Goal: Information Seeking & Learning: Learn about a topic

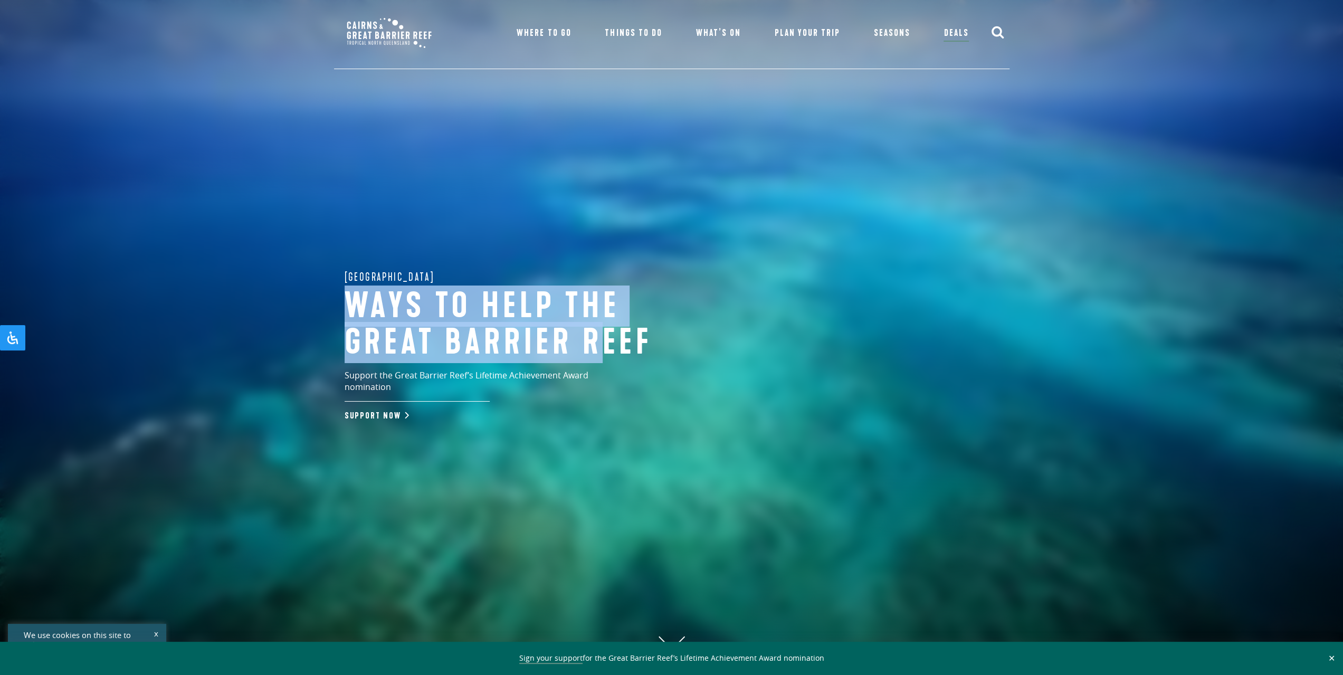
drag, startPoint x: 476, startPoint y: 284, endPoint x: 616, endPoint y: 377, distance: 167.4
click at [616, 377] on div "Great Barrier Reef Ways to help the great barrier reef Support the Great Barrie…" at bounding box center [518, 345] width 369 height 154
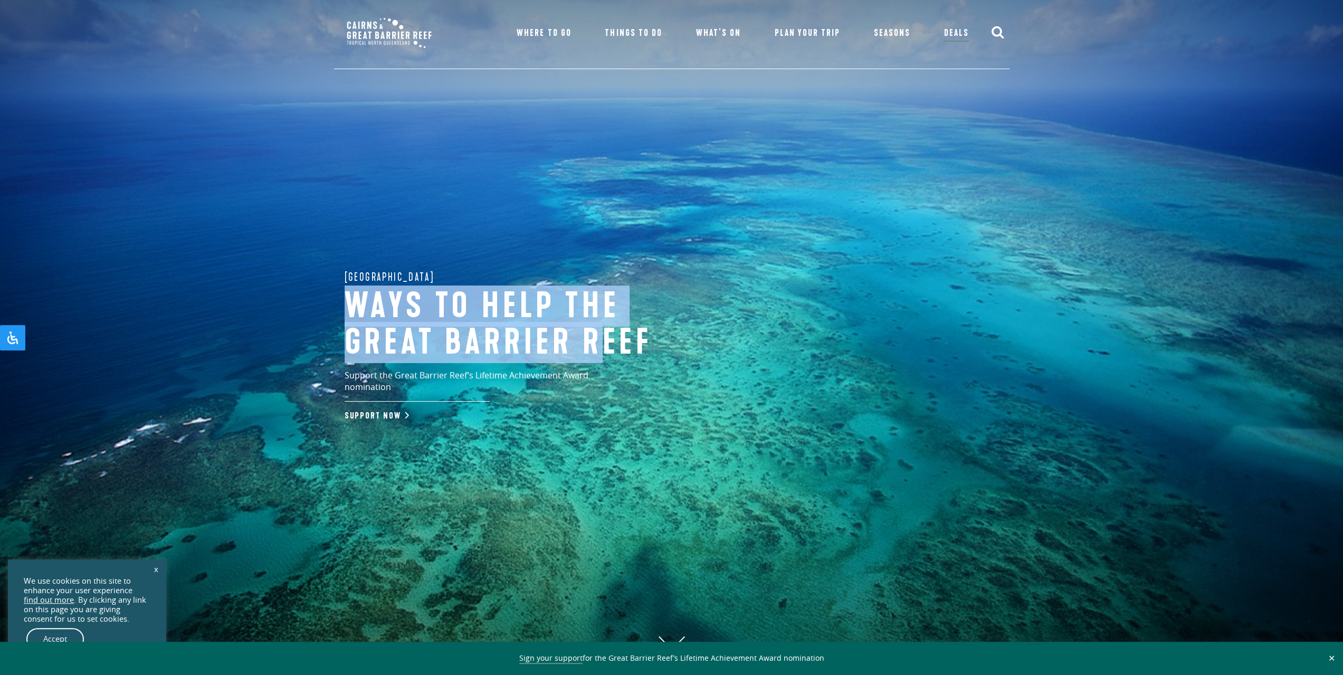
click at [616, 377] on p "Support the Great Barrier Reef’s Lifetime Achievement Award nomination" at bounding box center [489, 385] width 290 height 32
drag, startPoint x: 632, startPoint y: 385, endPoint x: 480, endPoint y: 289, distance: 180.2
click at [480, 289] on div "Great Barrier Reef Ways to help the great barrier reef Support the Great Barrie…" at bounding box center [518, 345] width 369 height 154
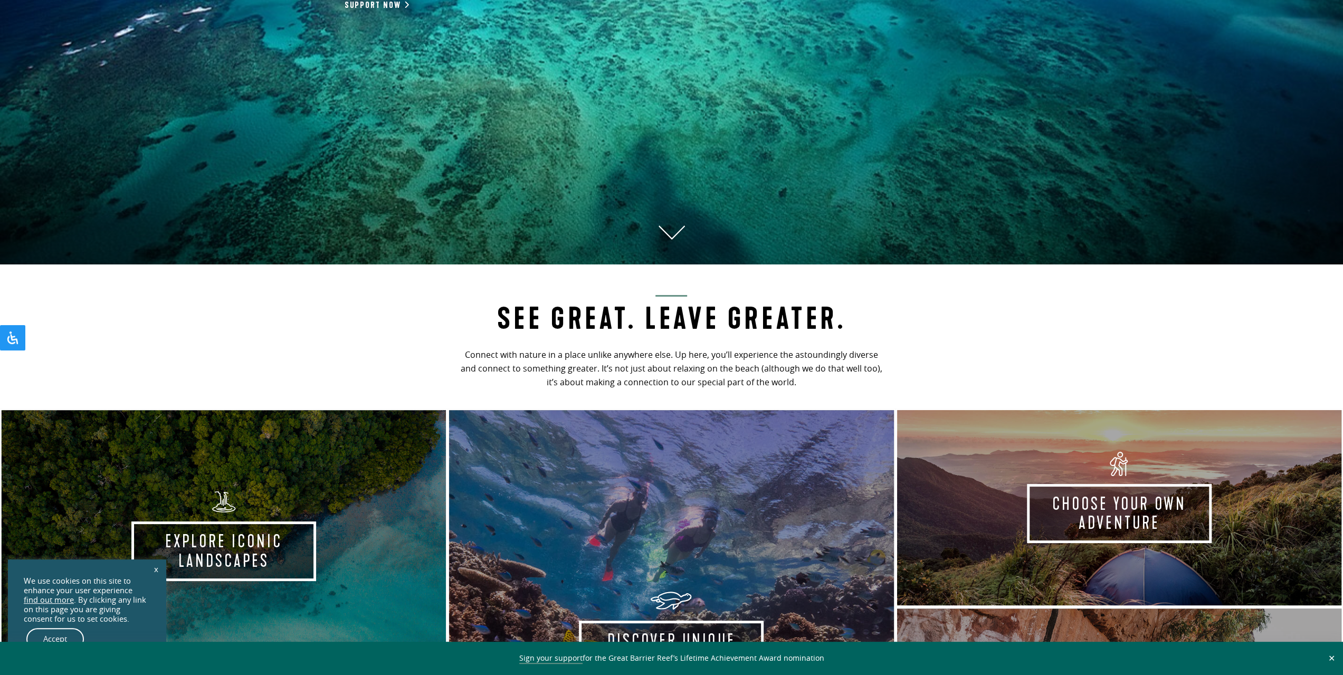
scroll to position [438, 0]
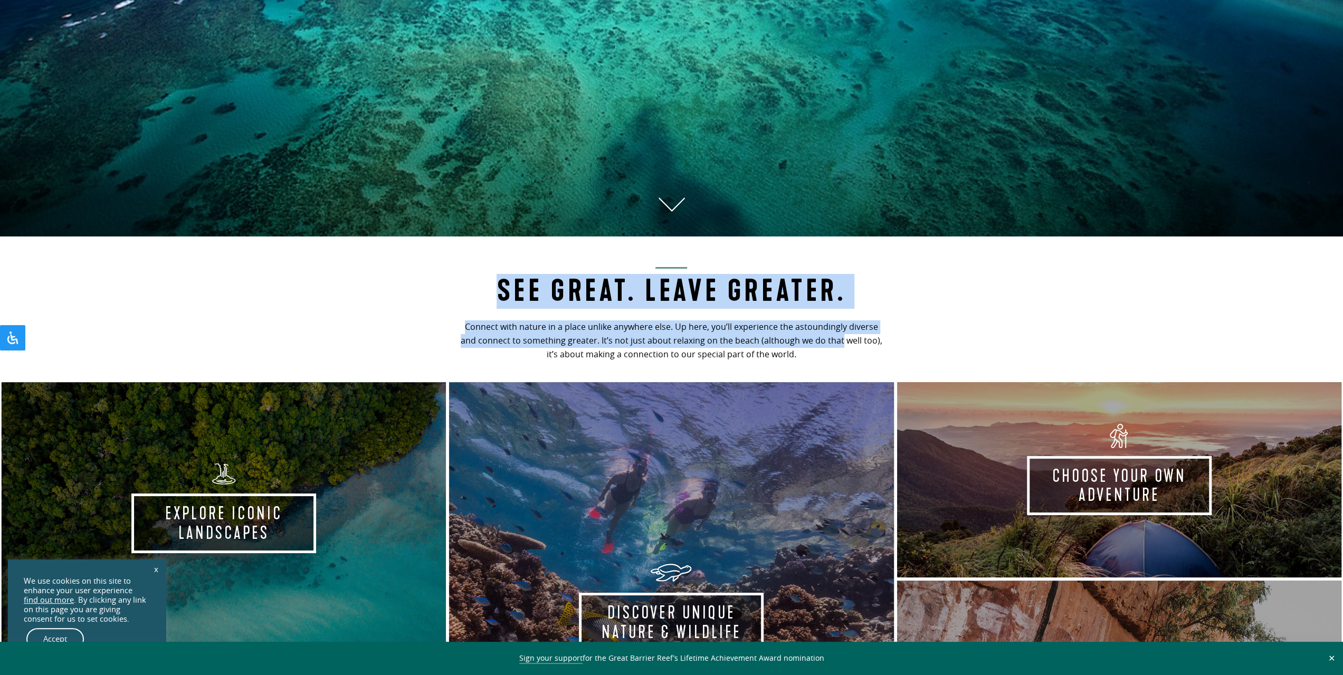
drag, startPoint x: 452, startPoint y: 296, endPoint x: 825, endPoint y: 341, distance: 375.7
click at [825, 341] on div "See Great. Leave Greater. Connect with nature in a place unlike anywhere else. …" at bounding box center [671, 316] width 450 height 107
click at [825, 341] on p "Connect with nature in a place unlike anywhere else. Up here, you’ll experience…" at bounding box center [671, 340] width 429 height 41
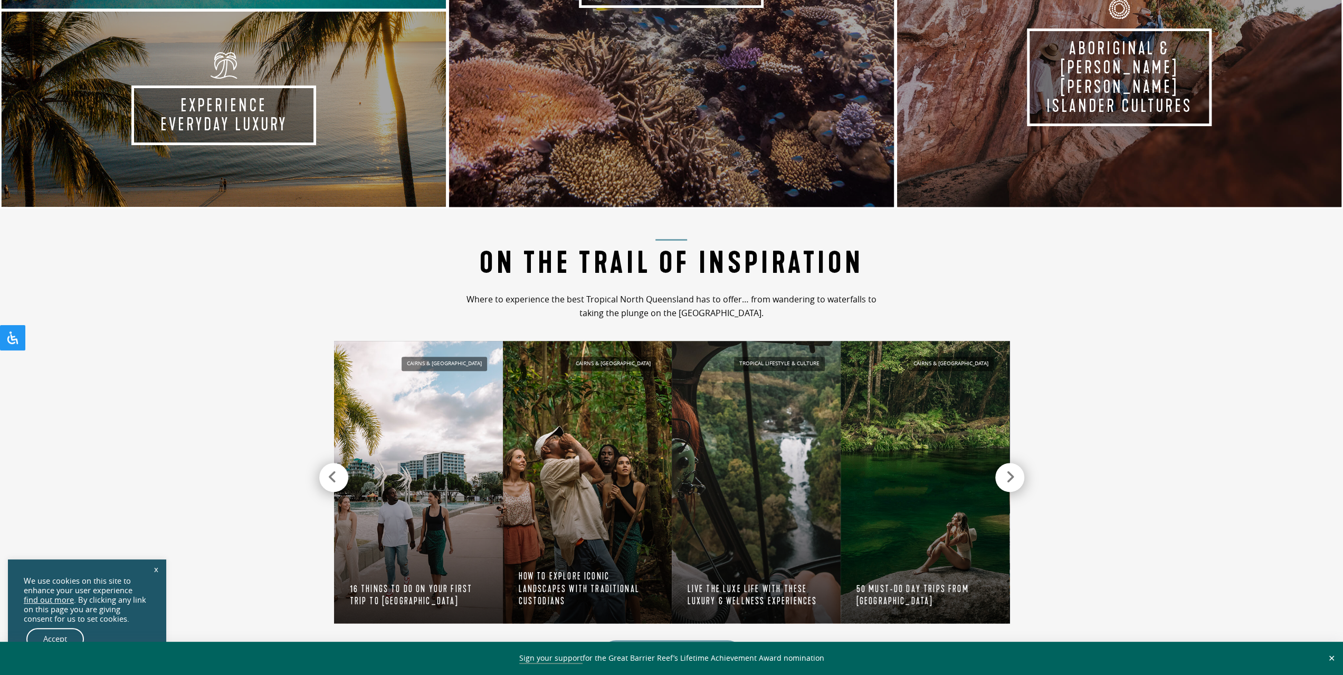
scroll to position [1102, 0]
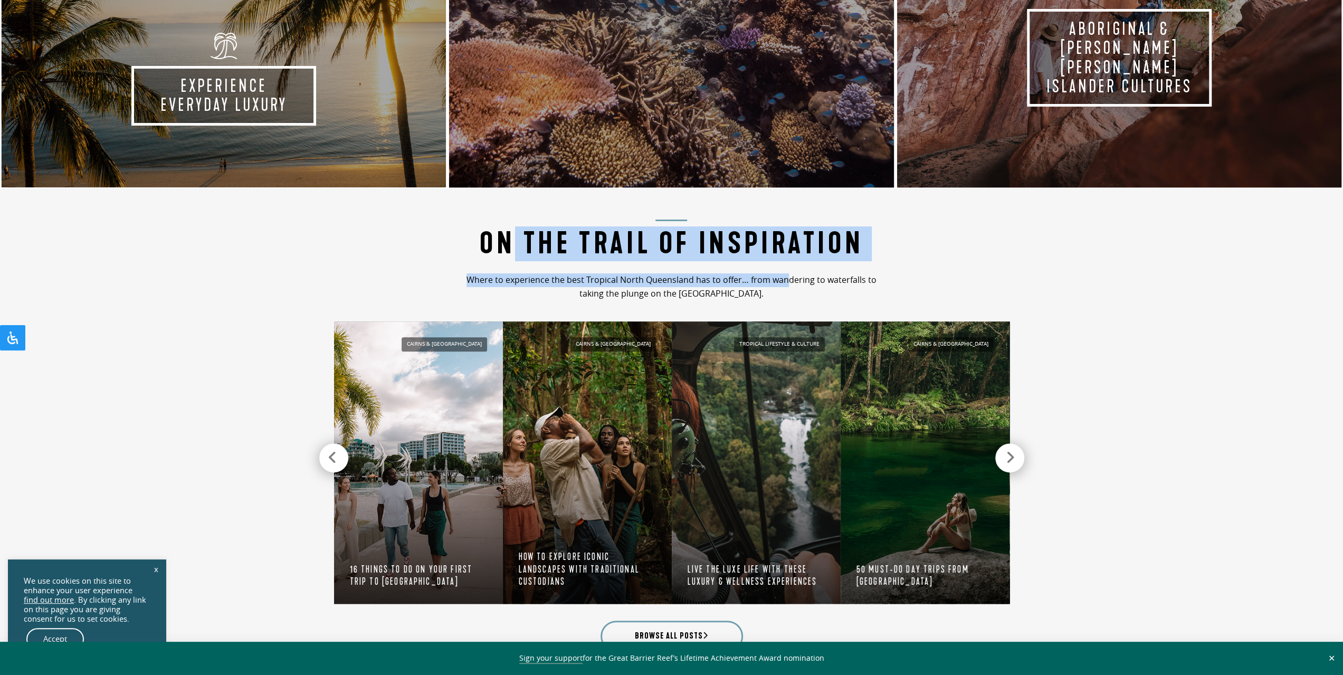
drag, startPoint x: 787, startPoint y: 283, endPoint x: 516, endPoint y: 236, distance: 275.2
click at [516, 236] on div "On the Trail of Inspiration Where to experience the best Tropical North Queensl…" at bounding box center [671, 261] width 450 height 93
click at [516, 236] on h2 "On the Trail of Inspiration" at bounding box center [671, 240] width 429 height 42
drag, startPoint x: 485, startPoint y: 238, endPoint x: 838, endPoint y: 315, distance: 361.2
click at [838, 315] on section "On the Trail of Inspiration Where to experience the best Tropical North Queensl…" at bounding box center [671, 433] width 1343 height 489
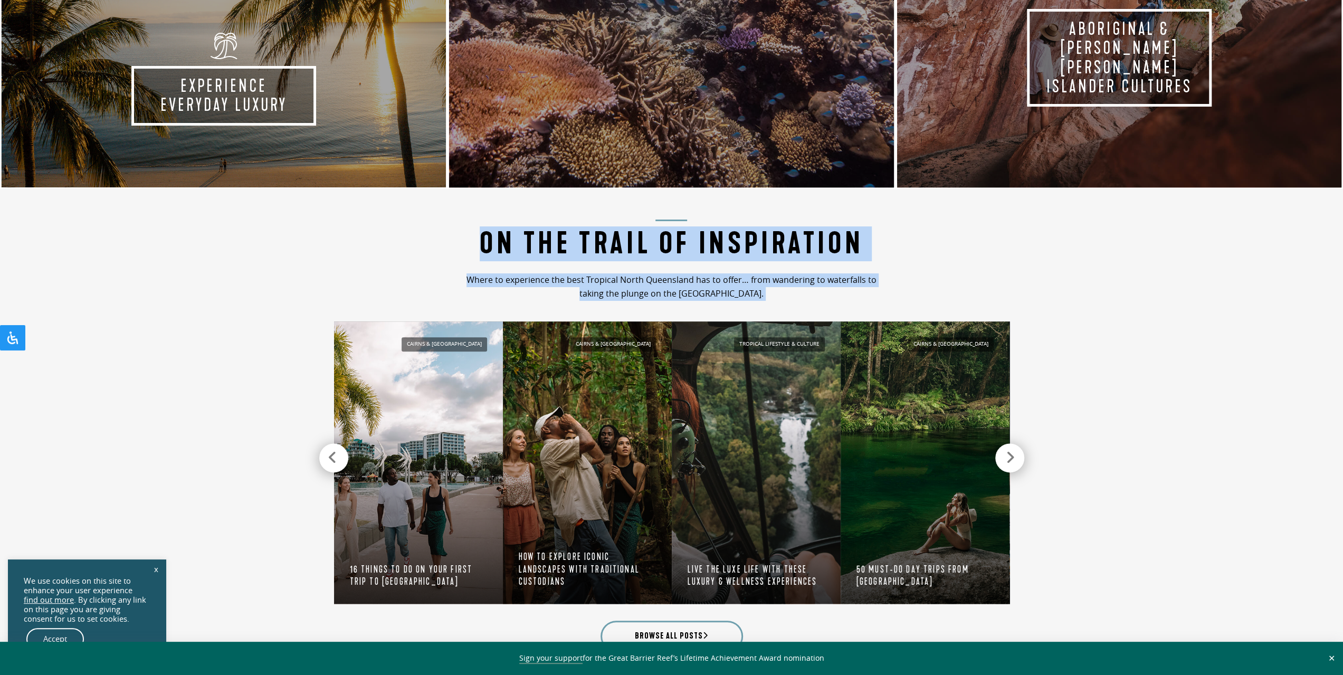
click at [838, 315] on div "Cairns & [GEOGRAPHIC_DATA] Walk on the wild side with these rainforest boardwal…" at bounding box center [671, 465] width 675 height 312
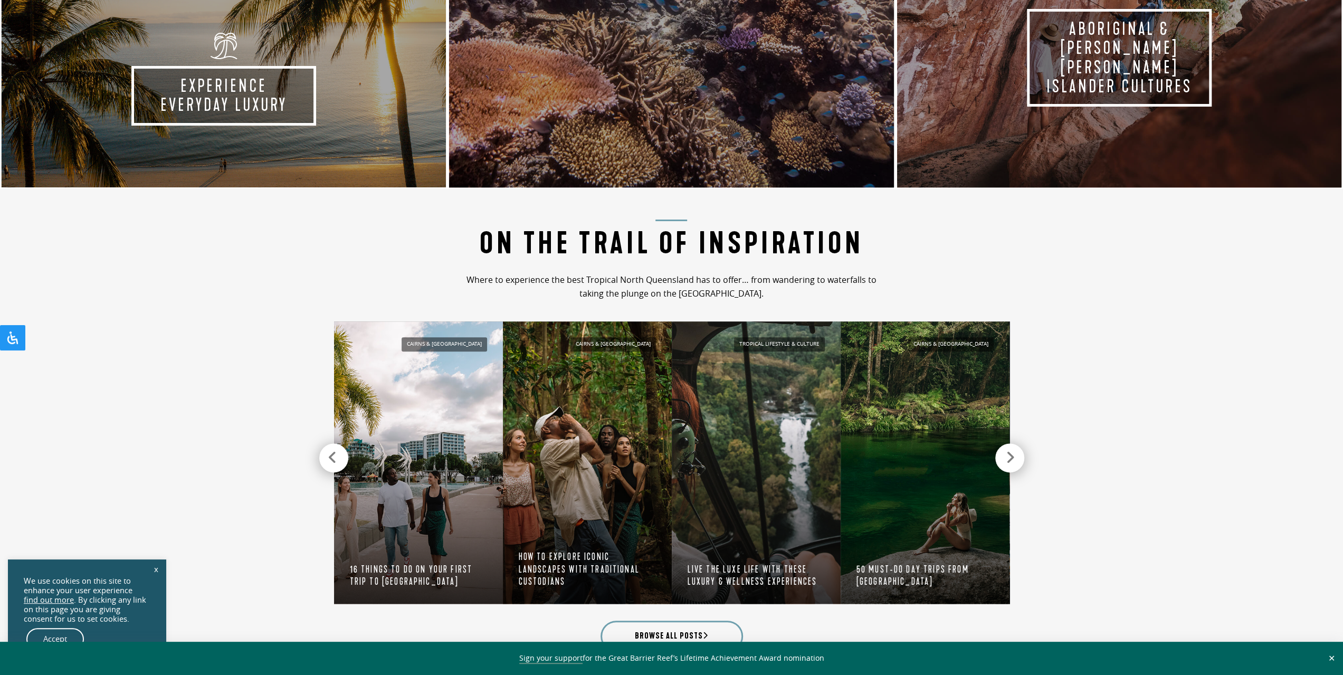
click at [782, 298] on div "On the Trail of Inspiration Where to experience the best Tropical North Queensl…" at bounding box center [671, 261] width 450 height 93
click at [782, 299] on p "Where to experience the best Tropical North Queensland has to offer… from wande…" at bounding box center [671, 286] width 429 height 27
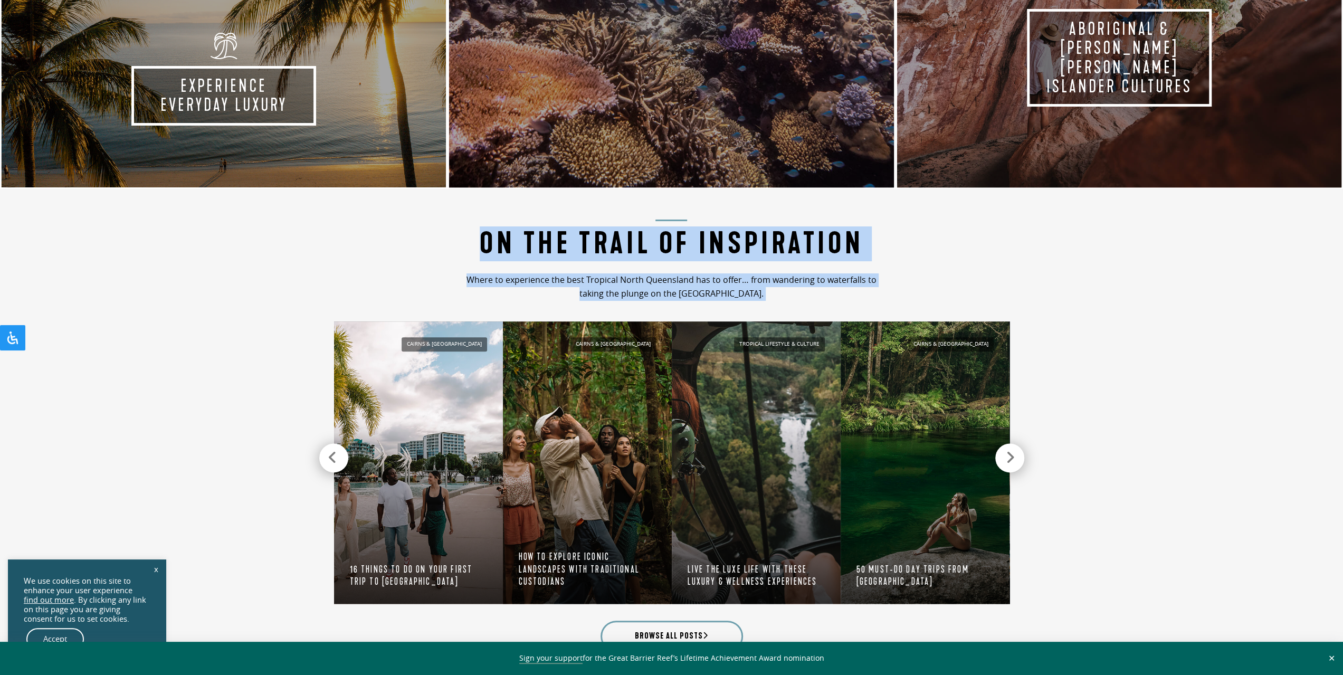
drag, startPoint x: 782, startPoint y: 299, endPoint x: 503, endPoint y: 238, distance: 285.1
click at [503, 238] on div "On the Trail of Inspiration Where to experience the best Tropical North Queensl…" at bounding box center [671, 261] width 450 height 93
click at [503, 238] on h2 "On the Trail of Inspiration" at bounding box center [671, 240] width 429 height 42
drag, startPoint x: 475, startPoint y: 241, endPoint x: 765, endPoint y: 262, distance: 290.9
click at [765, 262] on div "On the Trail of Inspiration Where to experience the best Tropical North Queensl…" at bounding box center [671, 261] width 450 height 93
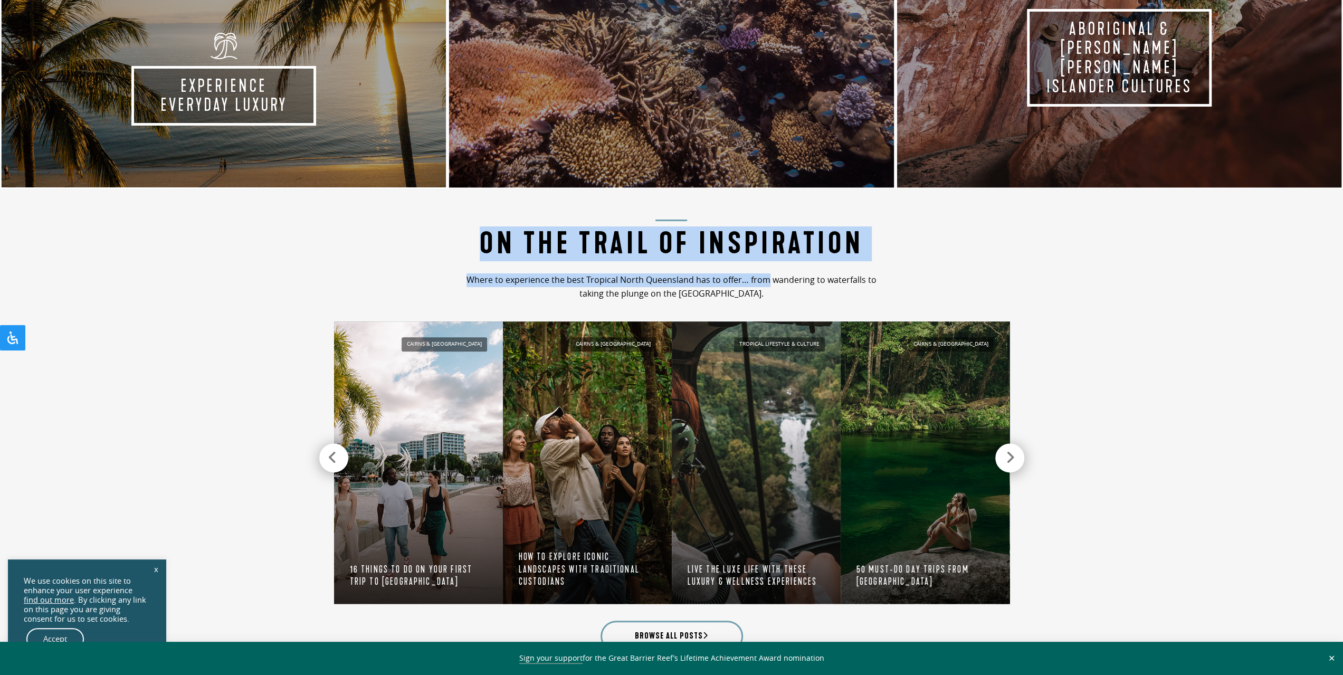
click at [765, 262] on div "On the Trail of Inspiration Where to experience the best Tropical North Queensl…" at bounding box center [671, 261] width 450 height 93
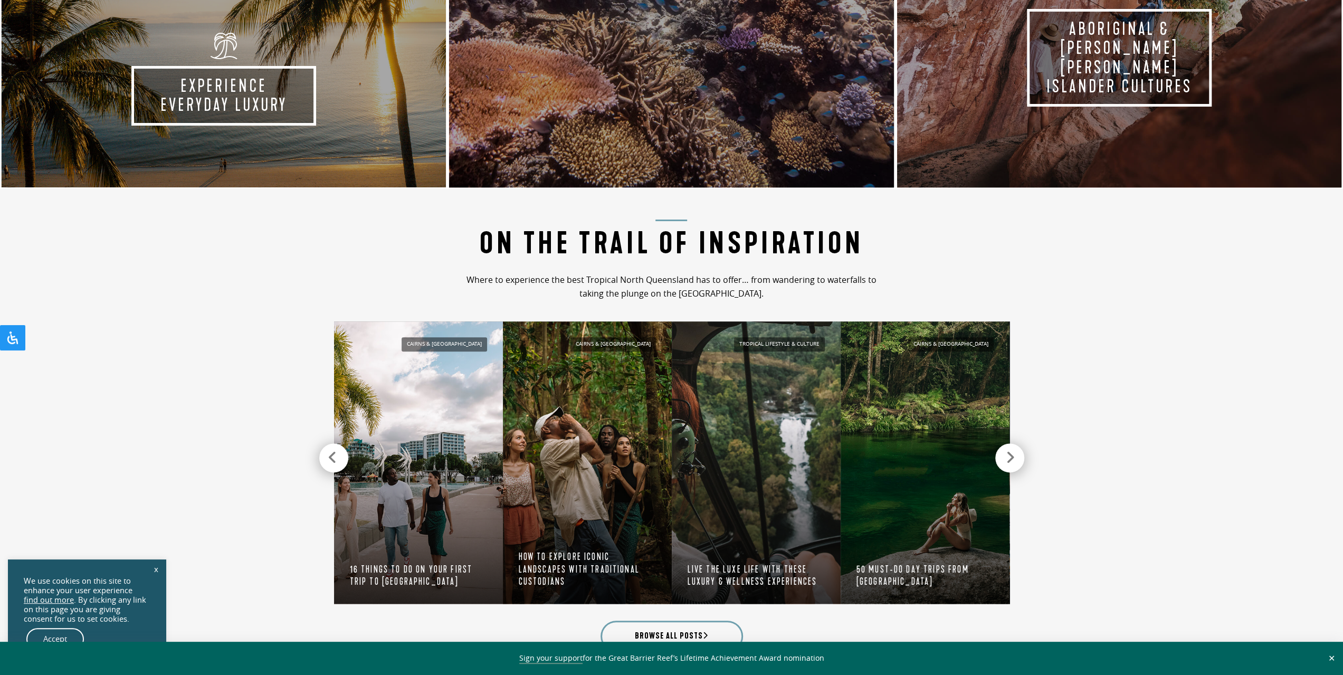
click at [765, 262] on div "On the Trail of Inspiration Where to experience the best Tropical North Queensl…" at bounding box center [671, 261] width 450 height 93
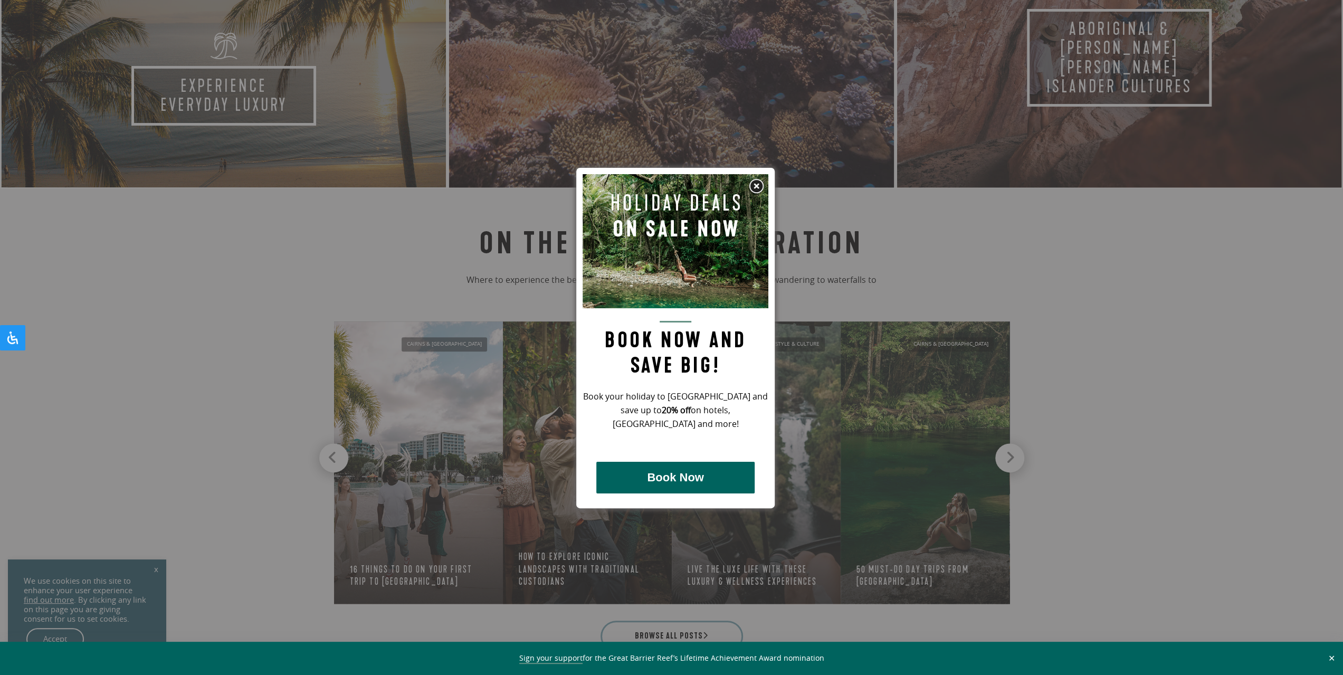
click at [755, 183] on img at bounding box center [756, 186] width 16 height 16
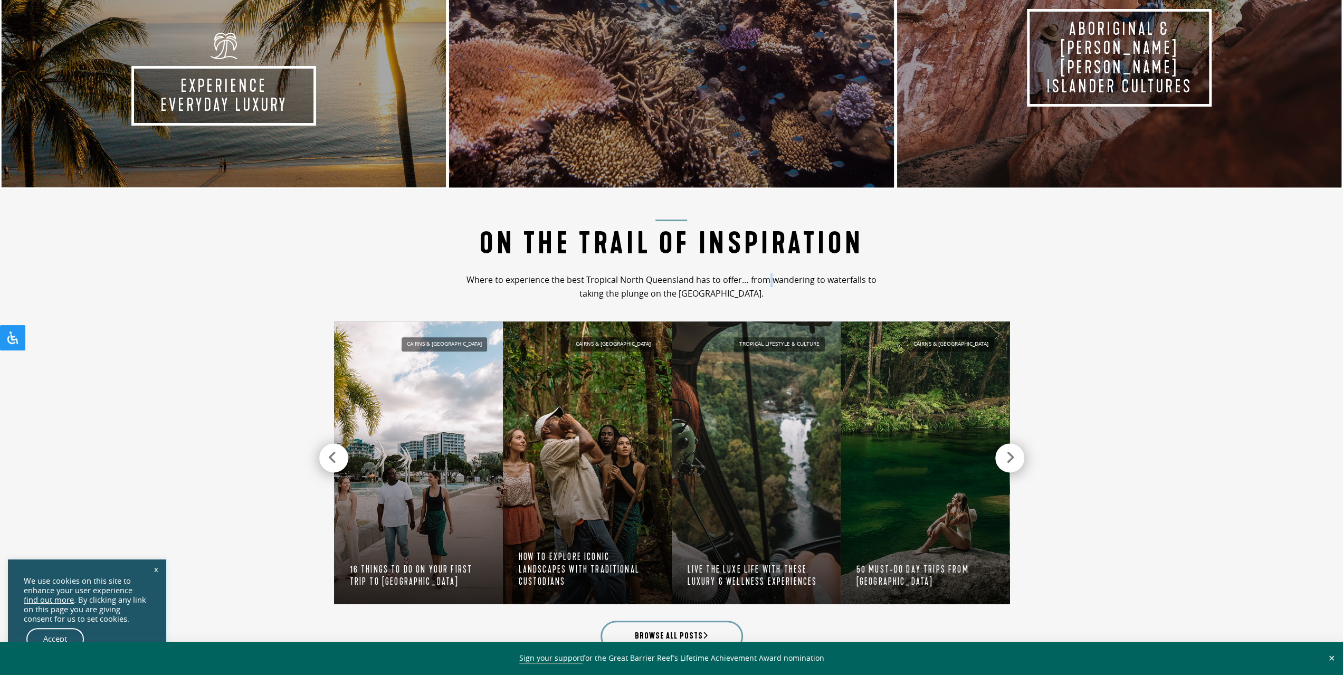
drag, startPoint x: 801, startPoint y: 310, endPoint x: 567, endPoint y: 252, distance: 240.7
click at [567, 252] on section "On the Trail of Inspiration Where to experience the best Tropical North Queensl…" at bounding box center [671, 433] width 1343 height 489
drag, startPoint x: 567, startPoint y: 252, endPoint x: 771, endPoint y: 308, distance: 211.0
click at [771, 308] on div "On the Trail of Inspiration Where to experience the best Tropical North Queensl…" at bounding box center [671, 261] width 450 height 93
click at [770, 308] on div "On the Trail of Inspiration Where to experience the best Tropical North Queensl…" at bounding box center [671, 261] width 450 height 93
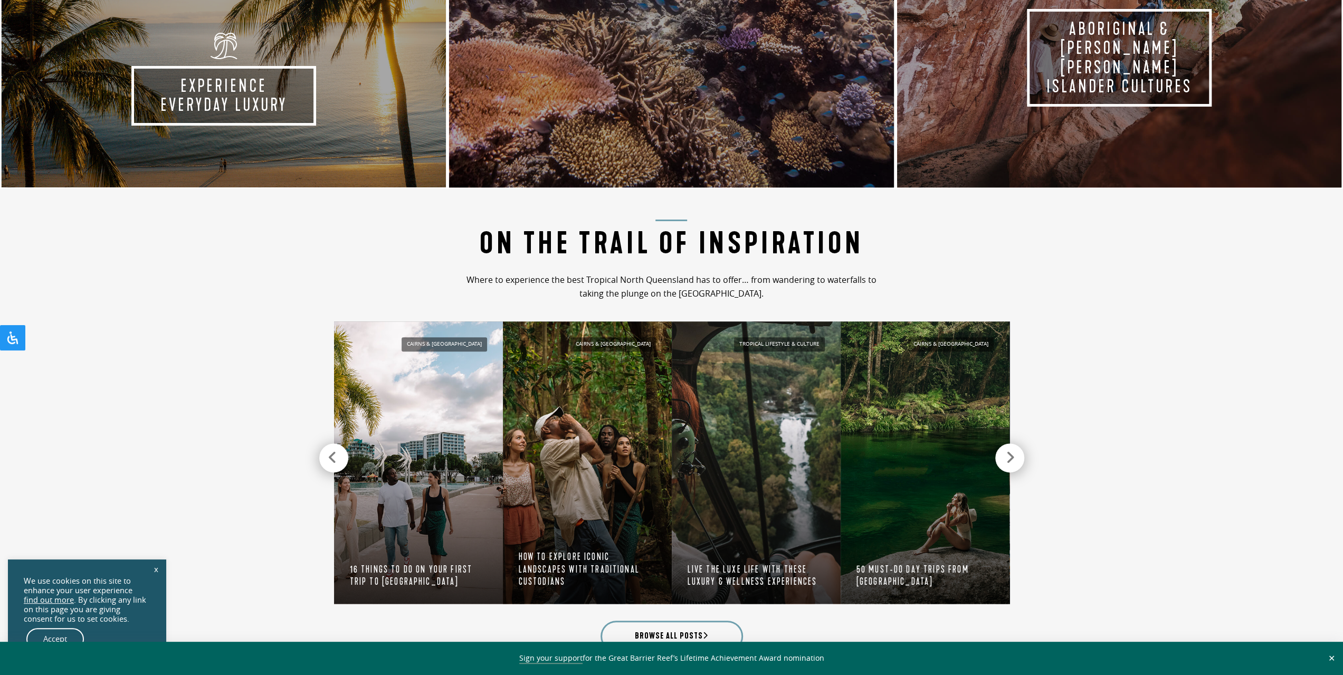
drag, startPoint x: 779, startPoint y: 300, endPoint x: 495, endPoint y: 237, distance: 290.3
click at [495, 237] on div "On the Trail of Inspiration Where to experience the best Tropical North Queensl…" at bounding box center [671, 261] width 450 height 93
click at [495, 237] on h2 "On the Trail of Inspiration" at bounding box center [671, 240] width 429 height 42
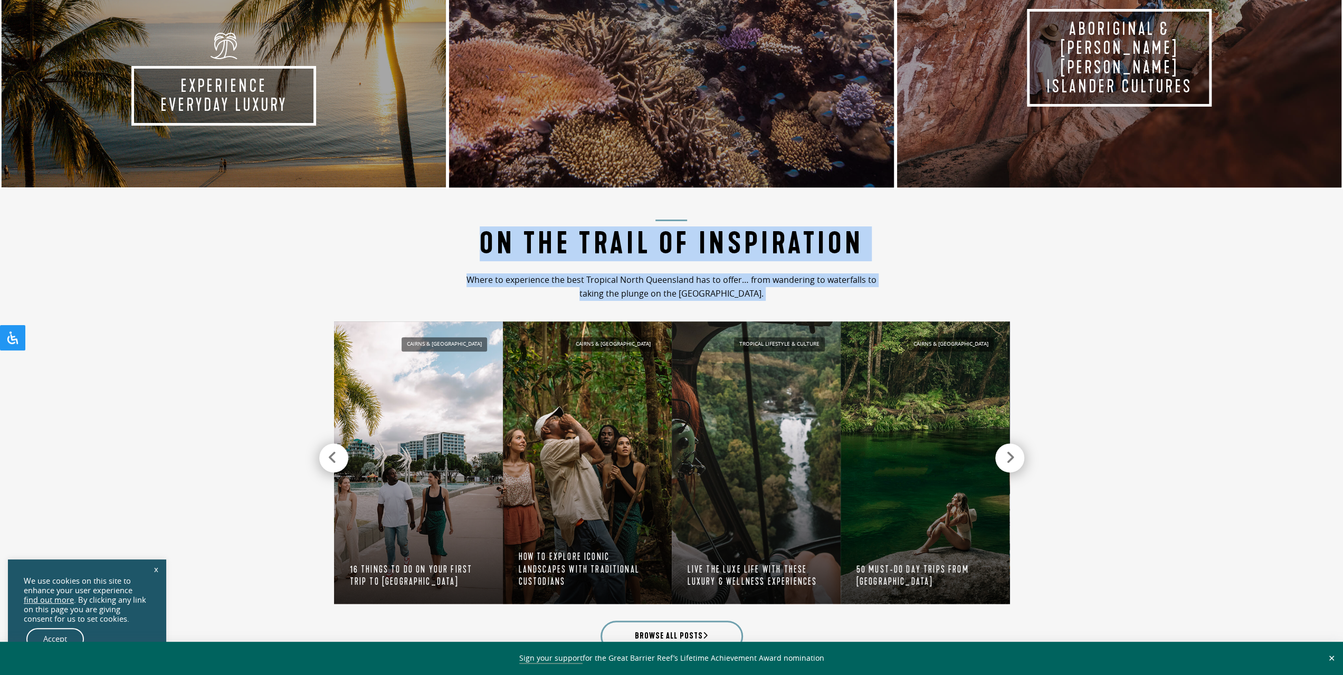
drag, startPoint x: 475, startPoint y: 237, endPoint x: 777, endPoint y: 313, distance: 311.2
click at [777, 313] on section "On the Trail of Inspiration Where to experience the best Tropical North Queensl…" at bounding box center [671, 433] width 1343 height 489
click at [777, 313] on div "Cairns & [GEOGRAPHIC_DATA] Walk on the wild side with these rainforest boardwal…" at bounding box center [671, 465] width 675 height 312
click at [784, 309] on div "Cairns & [GEOGRAPHIC_DATA] Walk on the wild side with these rainforest boardwal…" at bounding box center [671, 465] width 675 height 312
click at [781, 308] on div "On the Trail of Inspiration Where to experience the best Tropical North Queensl…" at bounding box center [671, 261] width 450 height 93
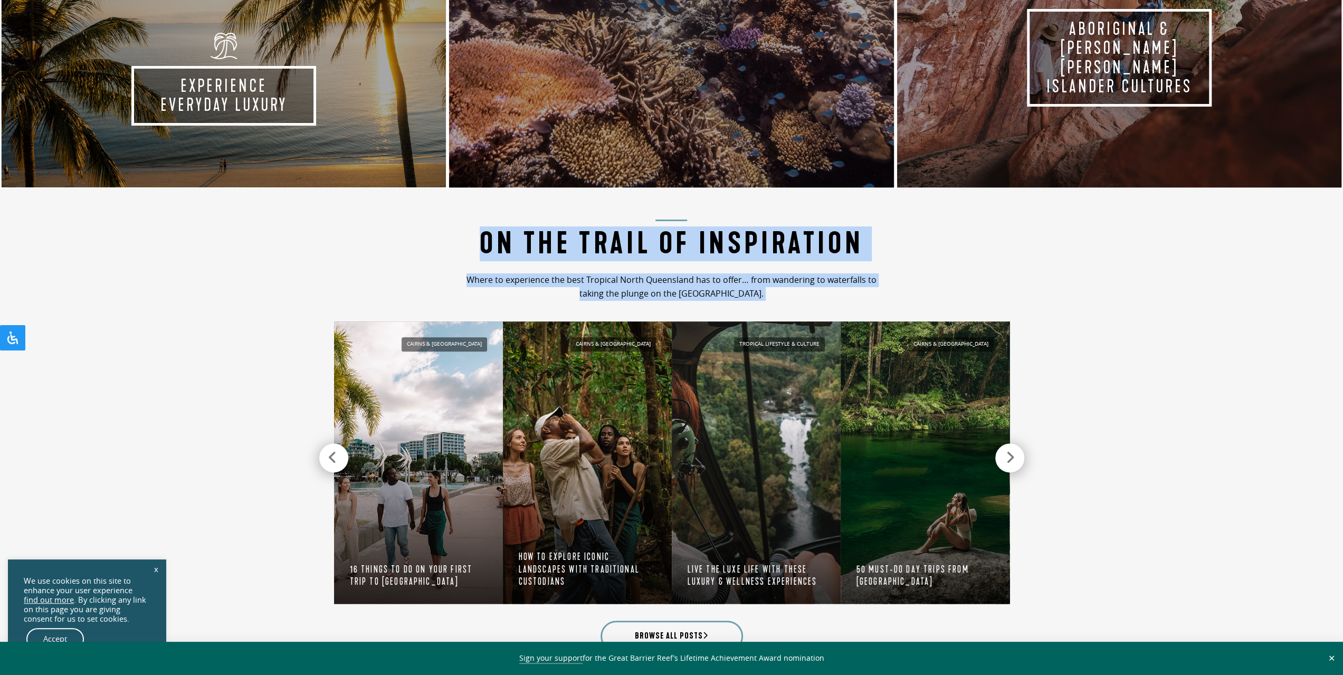
drag, startPoint x: 781, startPoint y: 308, endPoint x: 467, endPoint y: 229, distance: 323.4
click at [467, 229] on div "On the Trail of Inspiration Where to experience the best Tropical North Queensl…" at bounding box center [671, 261] width 450 height 93
click at [467, 229] on h2 "On the Trail of Inspiration" at bounding box center [671, 240] width 429 height 42
drag, startPoint x: 467, startPoint y: 229, endPoint x: 775, endPoint y: 291, distance: 313.6
click at [775, 291] on div "On the Trail of Inspiration Where to experience the best Tropical North Queensl…" at bounding box center [671, 261] width 450 height 93
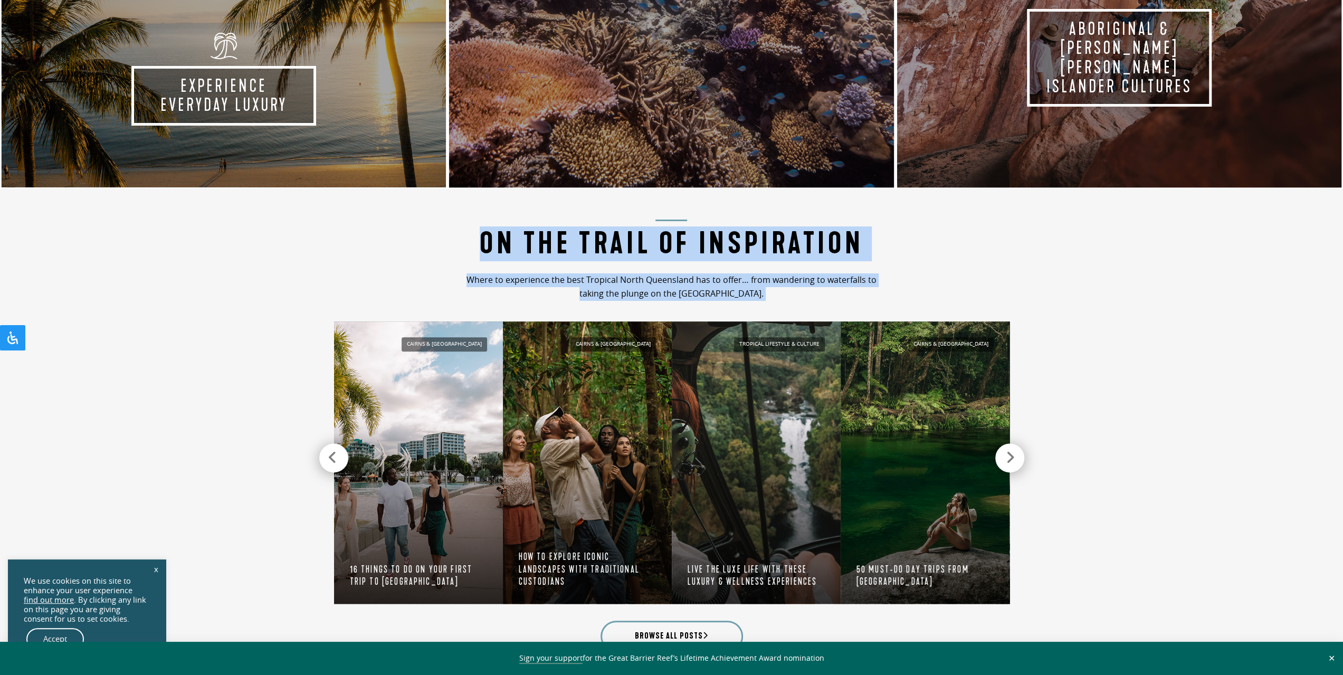
click at [772, 294] on p "Where to experience the best Tropical North Queensland has to offer… from wande…" at bounding box center [671, 286] width 429 height 27
